Goal: Task Accomplishment & Management: Use online tool/utility

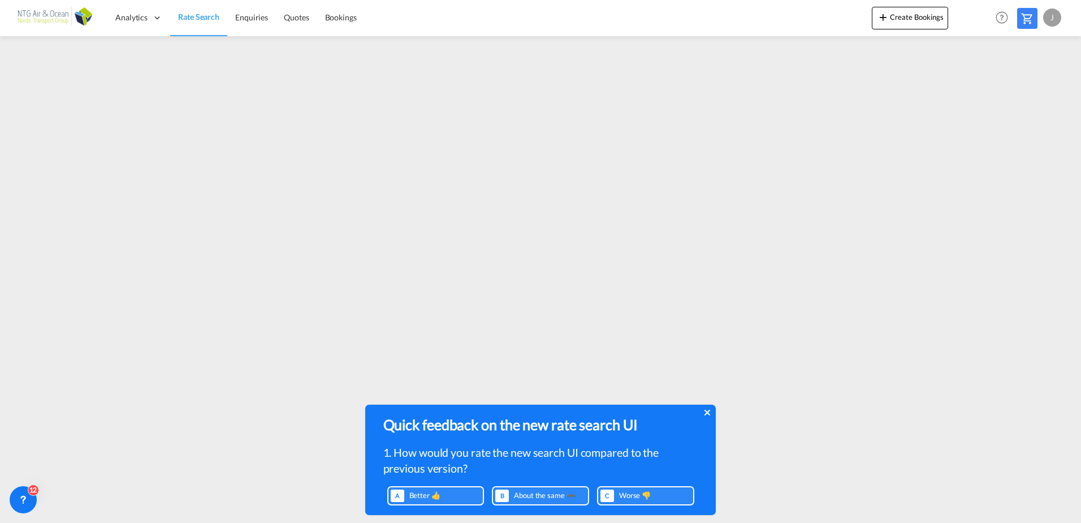
click at [705, 411] on icon at bounding box center [707, 413] width 6 height 6
